Goal: Transaction & Acquisition: Purchase product/service

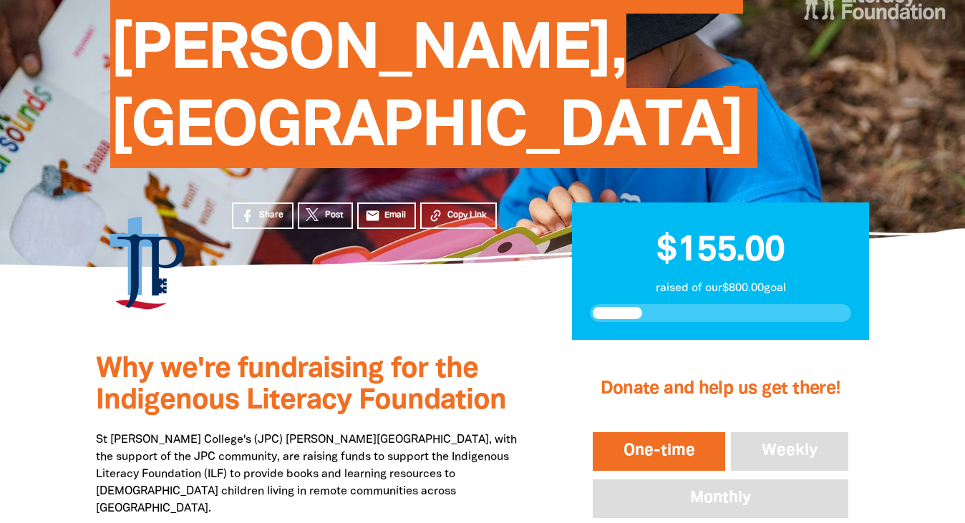
click at [661, 429] on button "One-time" at bounding box center [659, 451] width 139 height 44
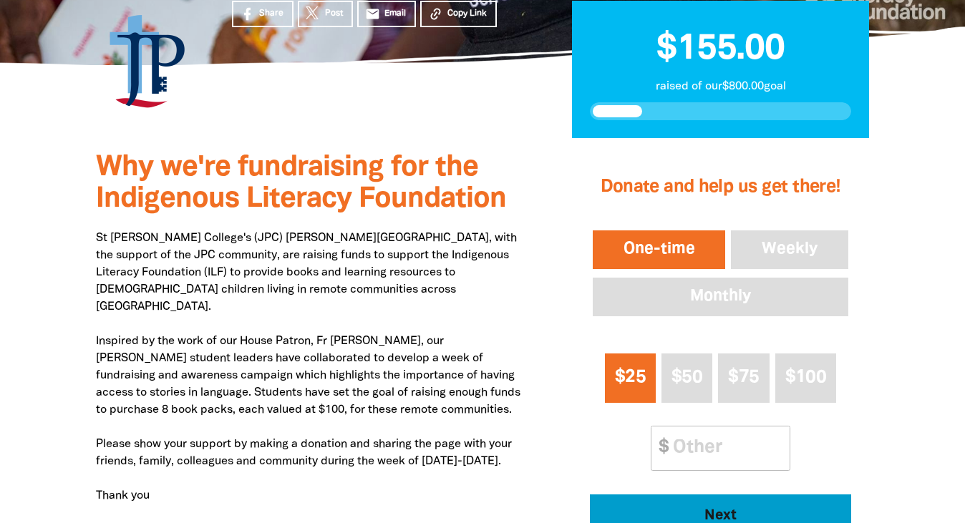
click at [681, 509] on span "Next" at bounding box center [720, 516] width 222 height 14
select select "AU"
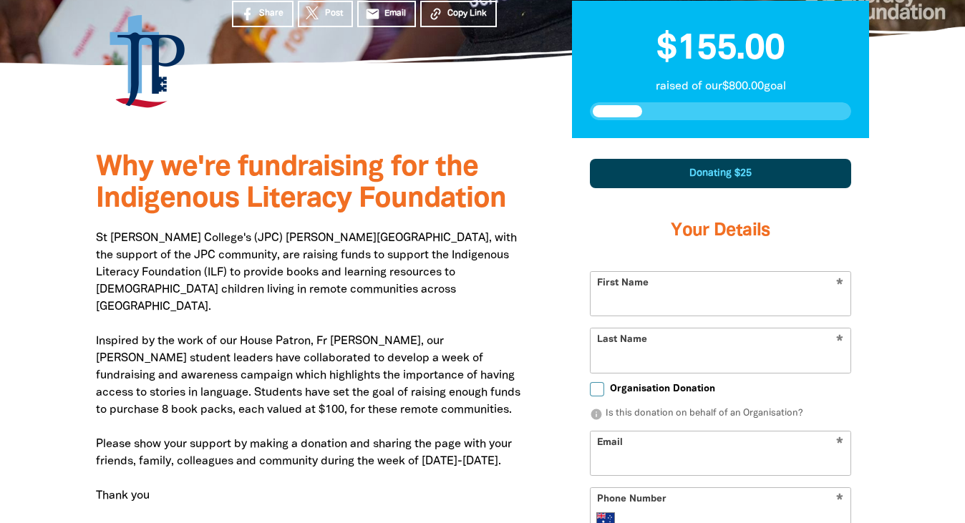
scroll to position [501, 0]
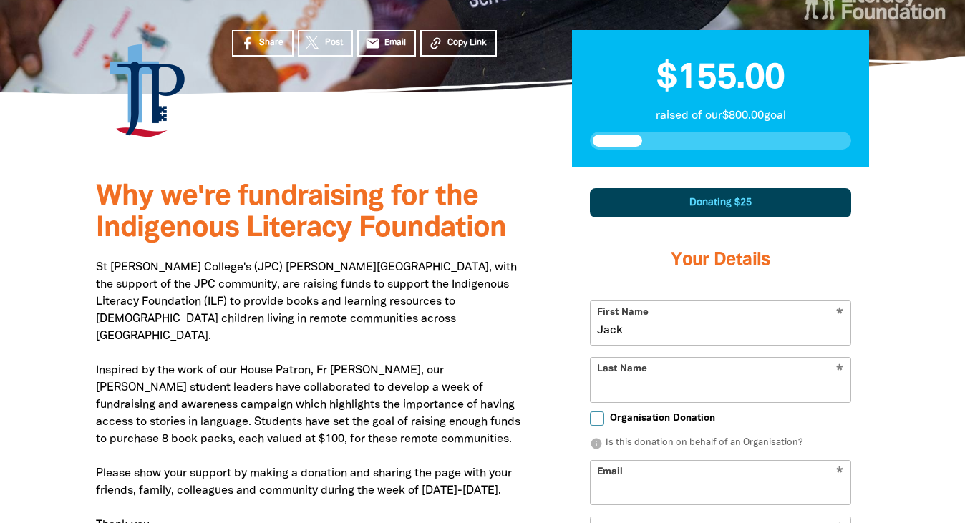
type input "Jack"
type input "O'Sullica"
click at [633, 301] on input "Jack" at bounding box center [720, 323] width 260 height 44
type input "Clementine"
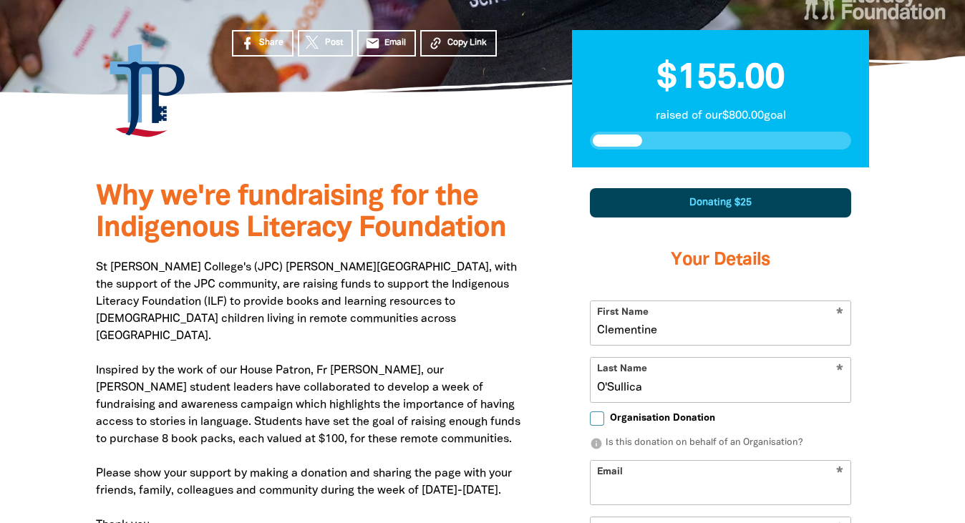
click at [672, 358] on input "O'Sullica" at bounding box center [720, 380] width 260 height 44
type input "[PERSON_NAME]"
type input "[EMAIL_ADDRESS][DOMAIN_NAME]"
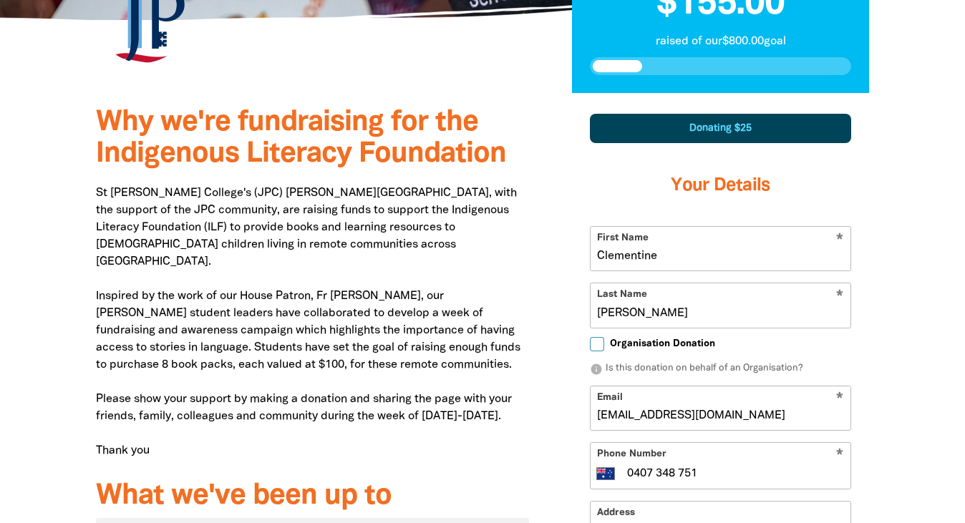
scroll to position [626, 0]
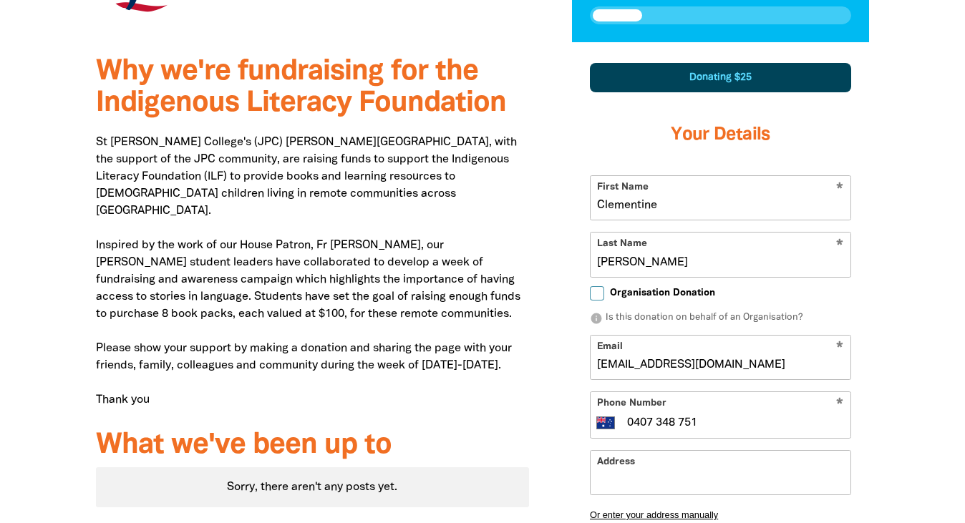
type input "0407 348 751"
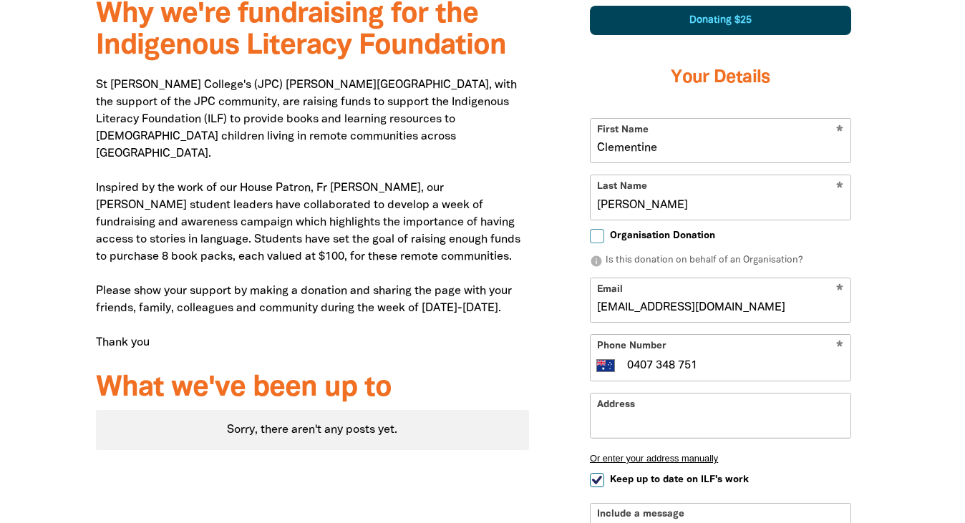
scroll to position [694, 0]
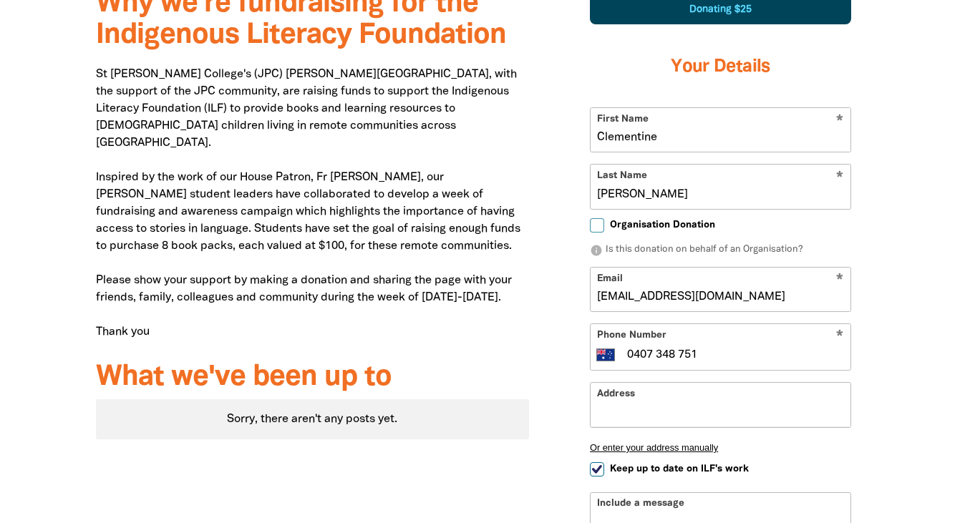
click at [599, 462] on input "Keep up to date on ILF's work" at bounding box center [597, 469] width 14 height 14
checkbox input "false"
click at [701, 383] on input "Address" at bounding box center [720, 405] width 260 height 44
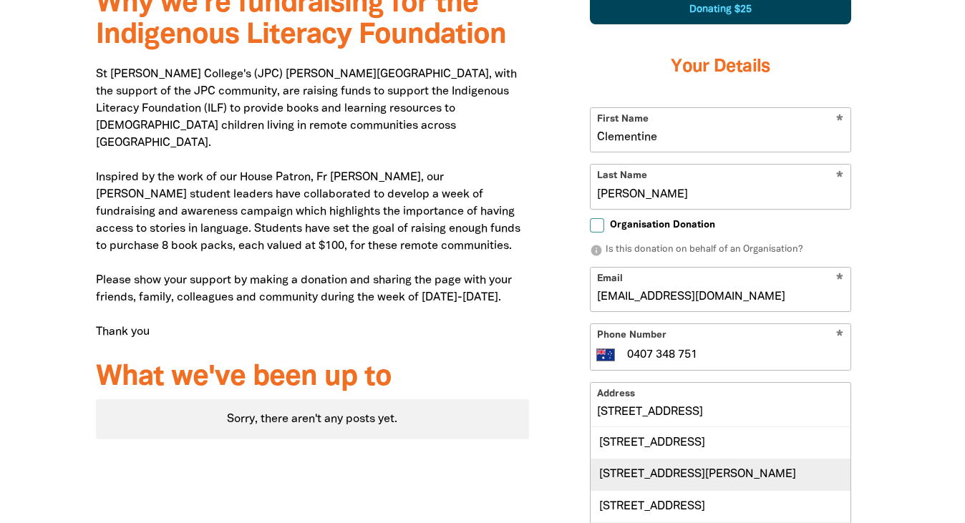
click at [783, 459] on div "[STREET_ADDRESS][PERSON_NAME]" at bounding box center [720, 474] width 260 height 31
type input "[STREET_ADDRESS][PERSON_NAME]"
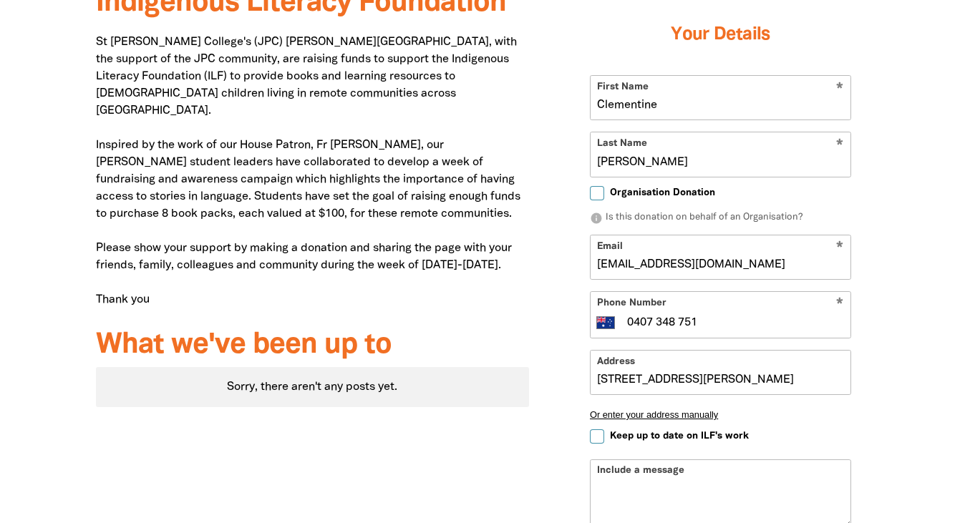
scroll to position [727, 0]
click at [778, 481] on textarea "Include a message" at bounding box center [720, 504] width 260 height 46
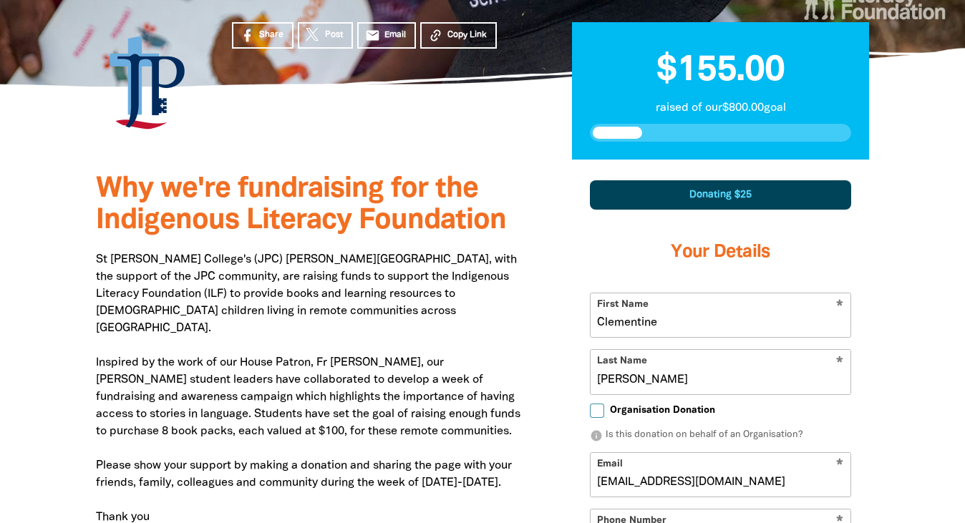
scroll to position [796, 0]
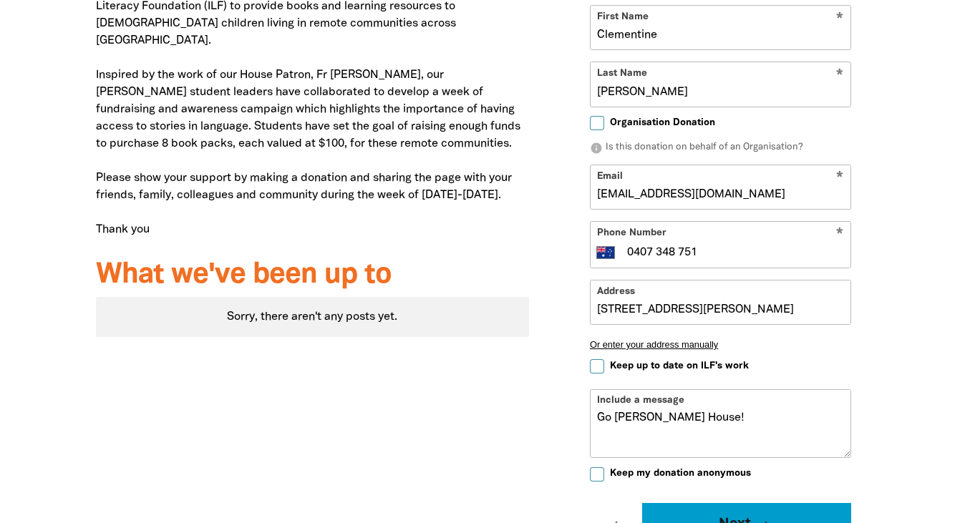
type textarea "Go [PERSON_NAME] House!"
click at [779, 503] on button "Next chevron_right" at bounding box center [746, 524] width 209 height 43
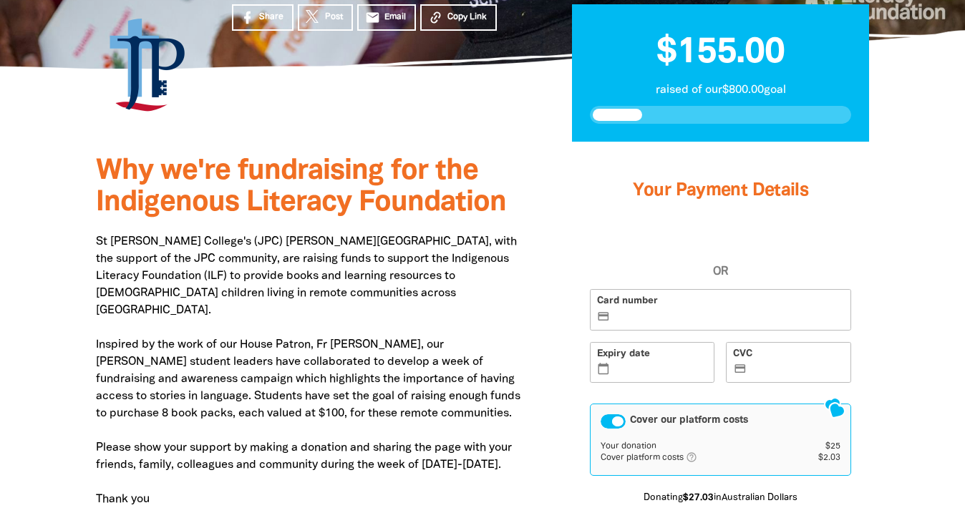
scroll to position [478, 0]
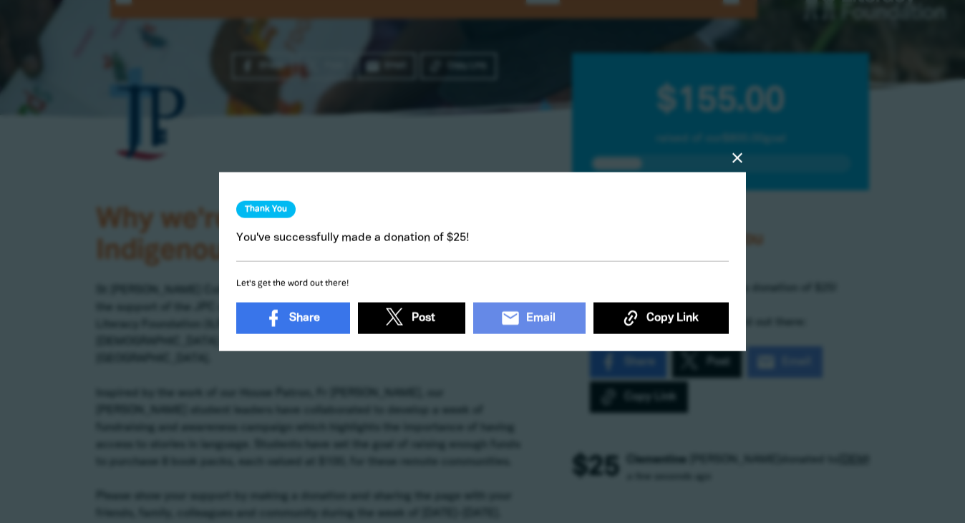
click at [740, 155] on icon "close" at bounding box center [736, 157] width 17 height 17
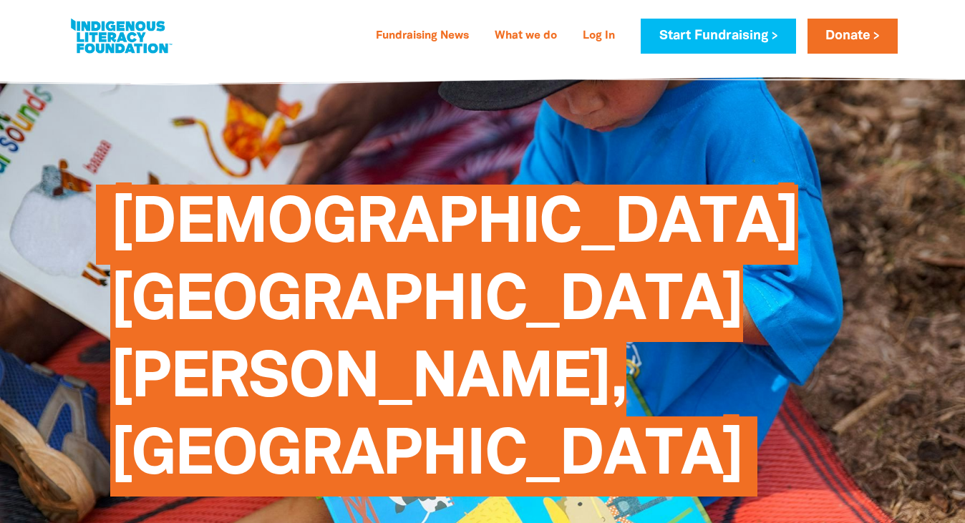
scroll to position [0, 0]
